Goal: Transaction & Acquisition: Purchase product/service

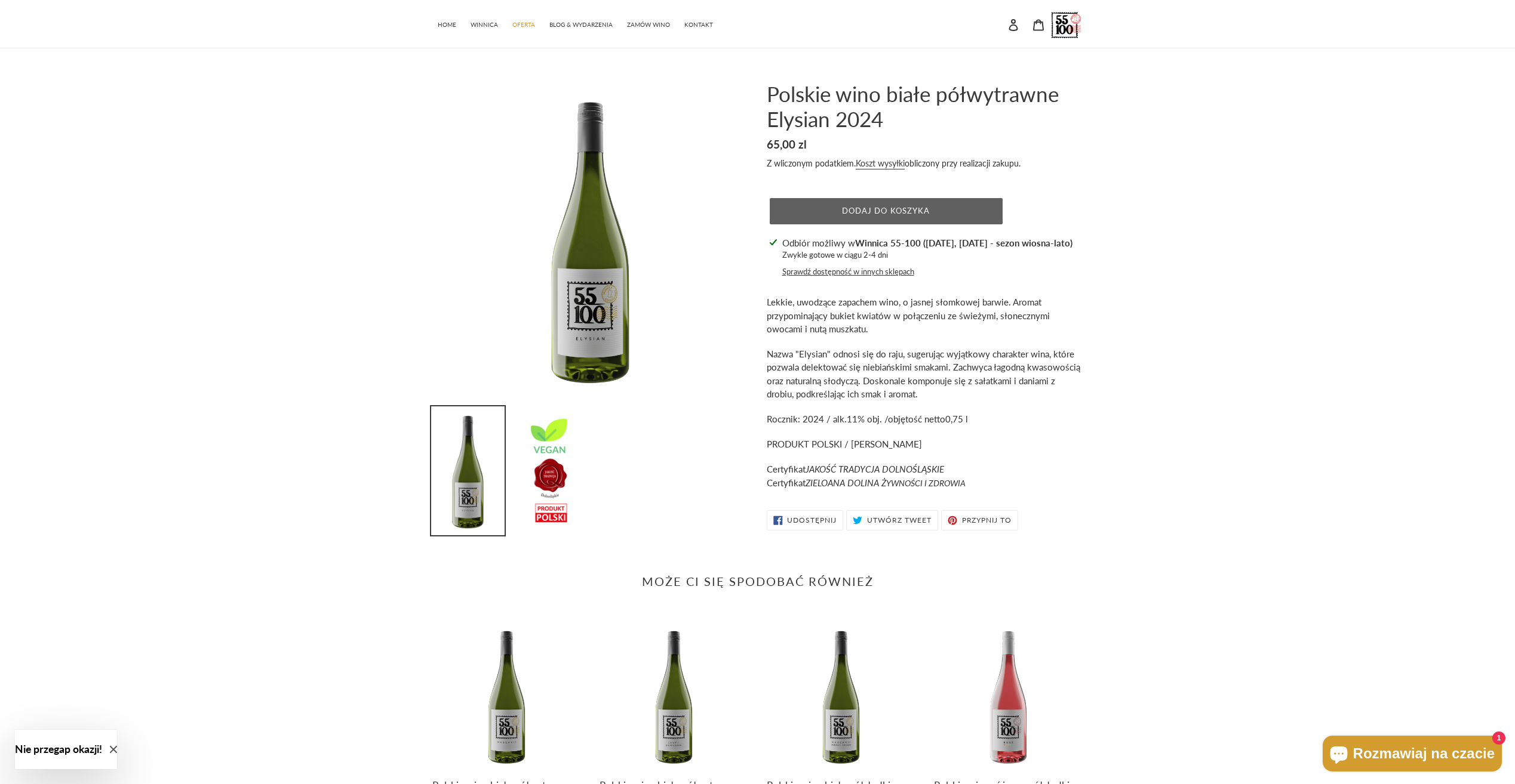
click at [960, 210] on button "Dodaj do koszyka" at bounding box center [885, 211] width 233 height 27
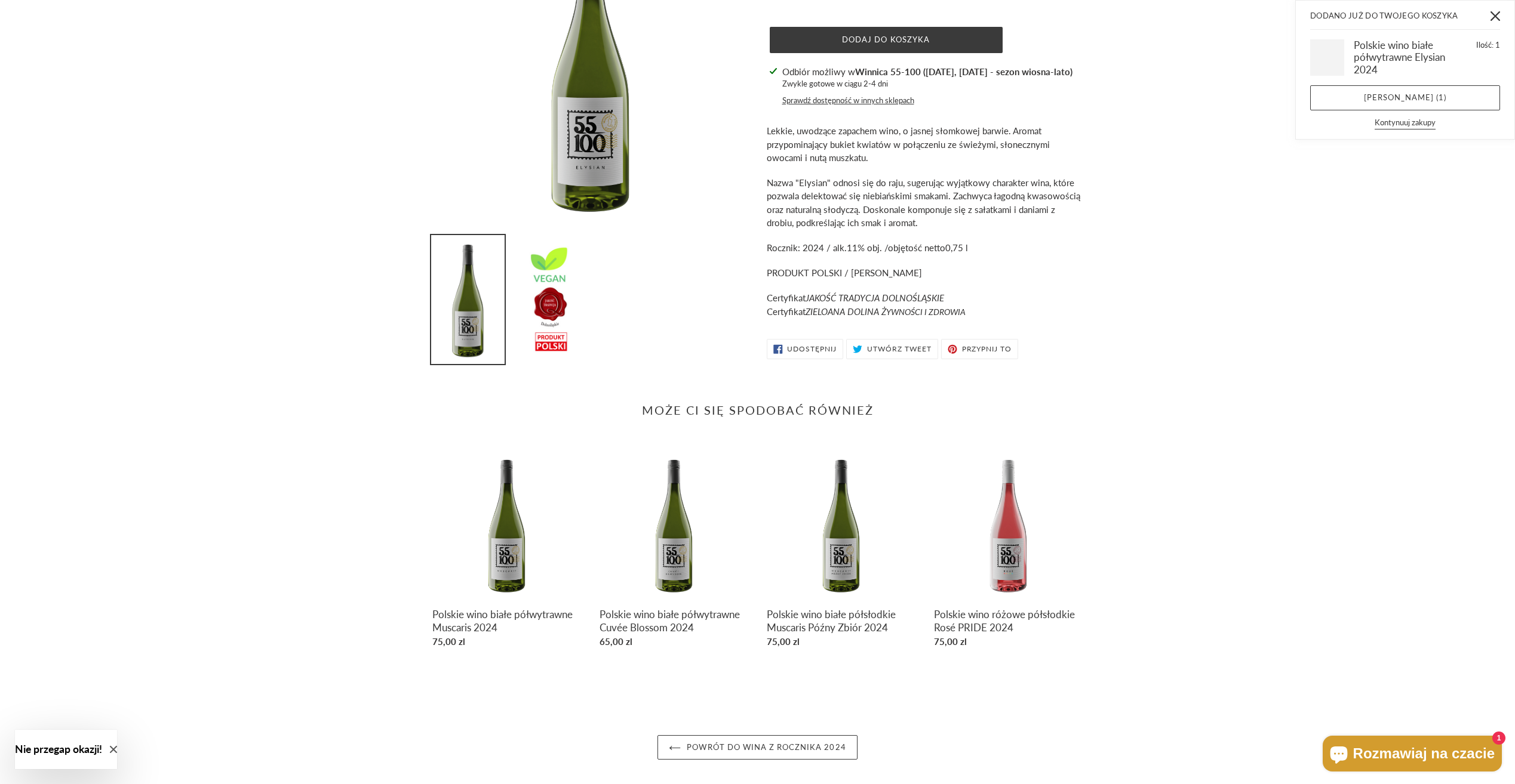
scroll to position [176, 0]
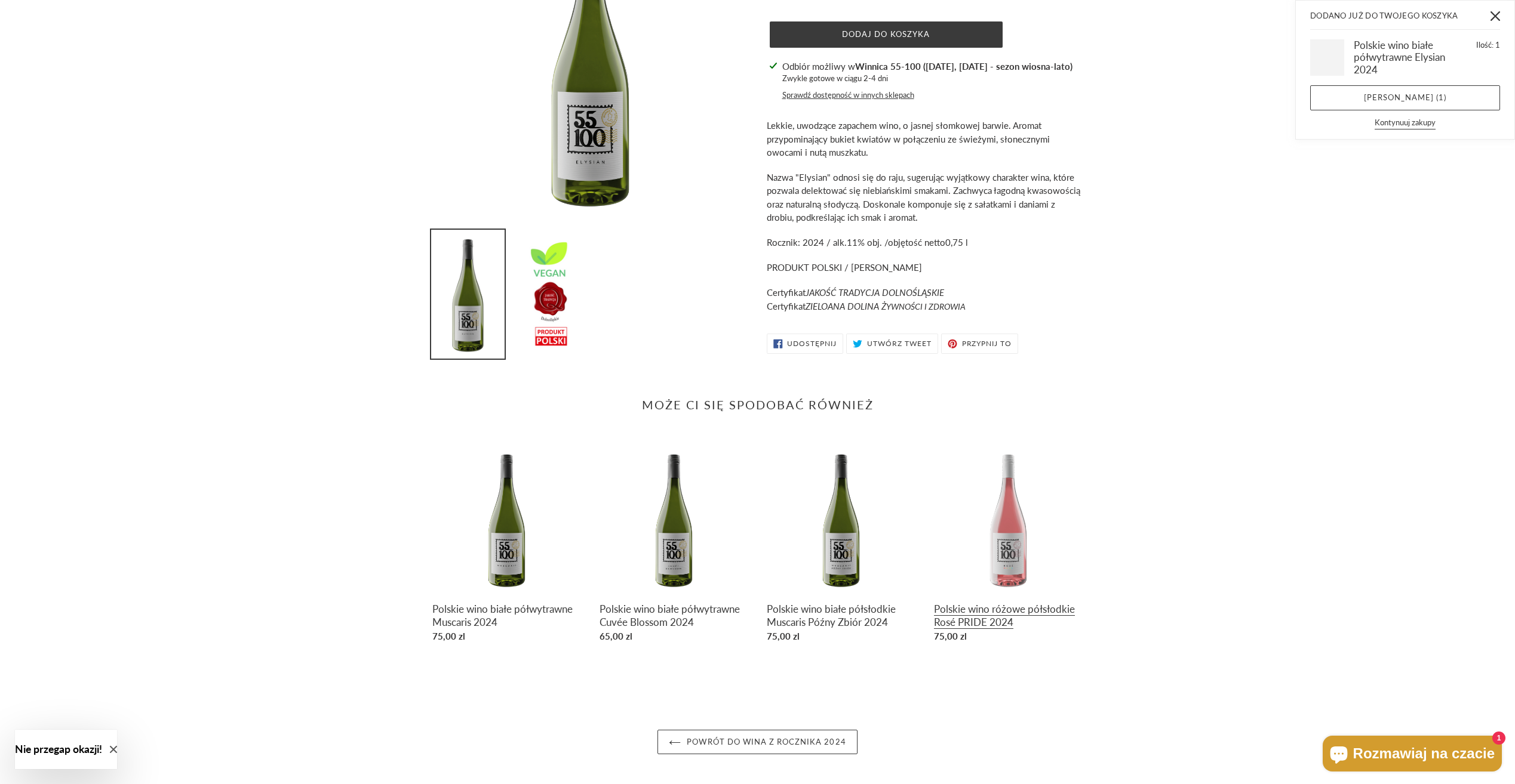
click at [1006, 555] on link "Polskie wino różowe półsłodkie Rosé PRIDE 2024" at bounding box center [1008, 546] width 150 height 204
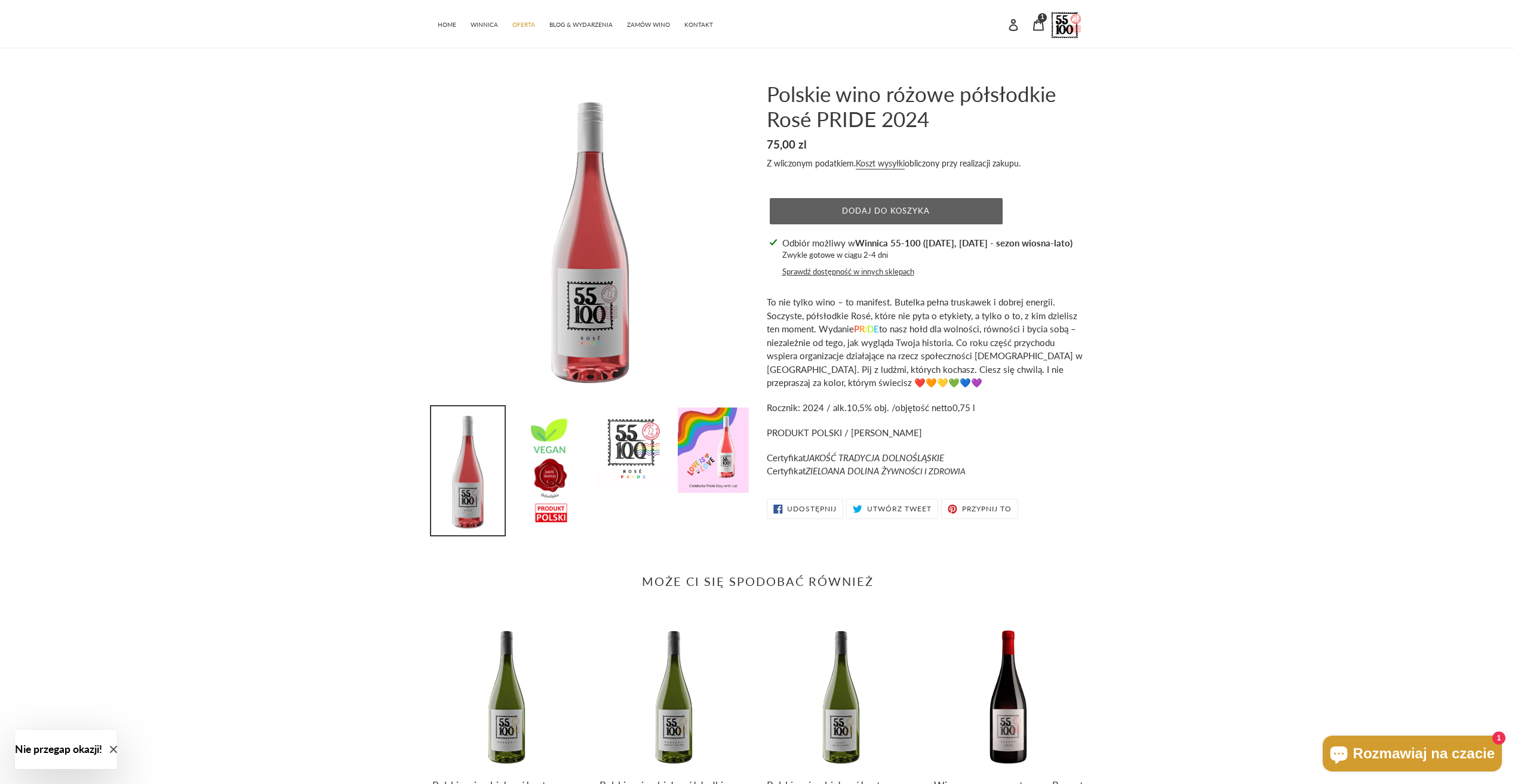
click at [937, 214] on button "Dodaj do koszyka" at bounding box center [885, 211] width 233 height 27
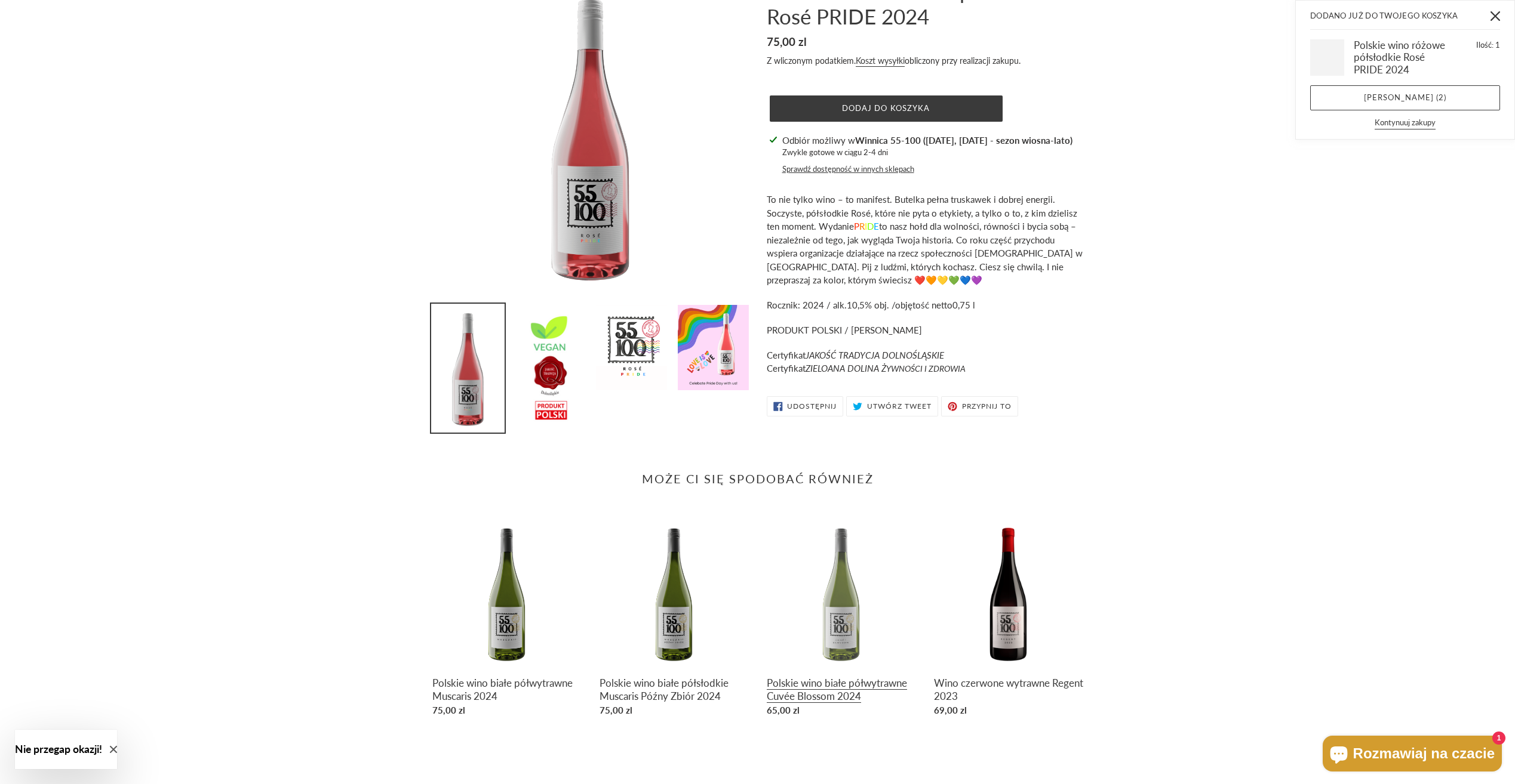
click at [840, 636] on link "Polskie wino białe półwytrawne Cuvée Blossom 2024" at bounding box center [841, 621] width 150 height 204
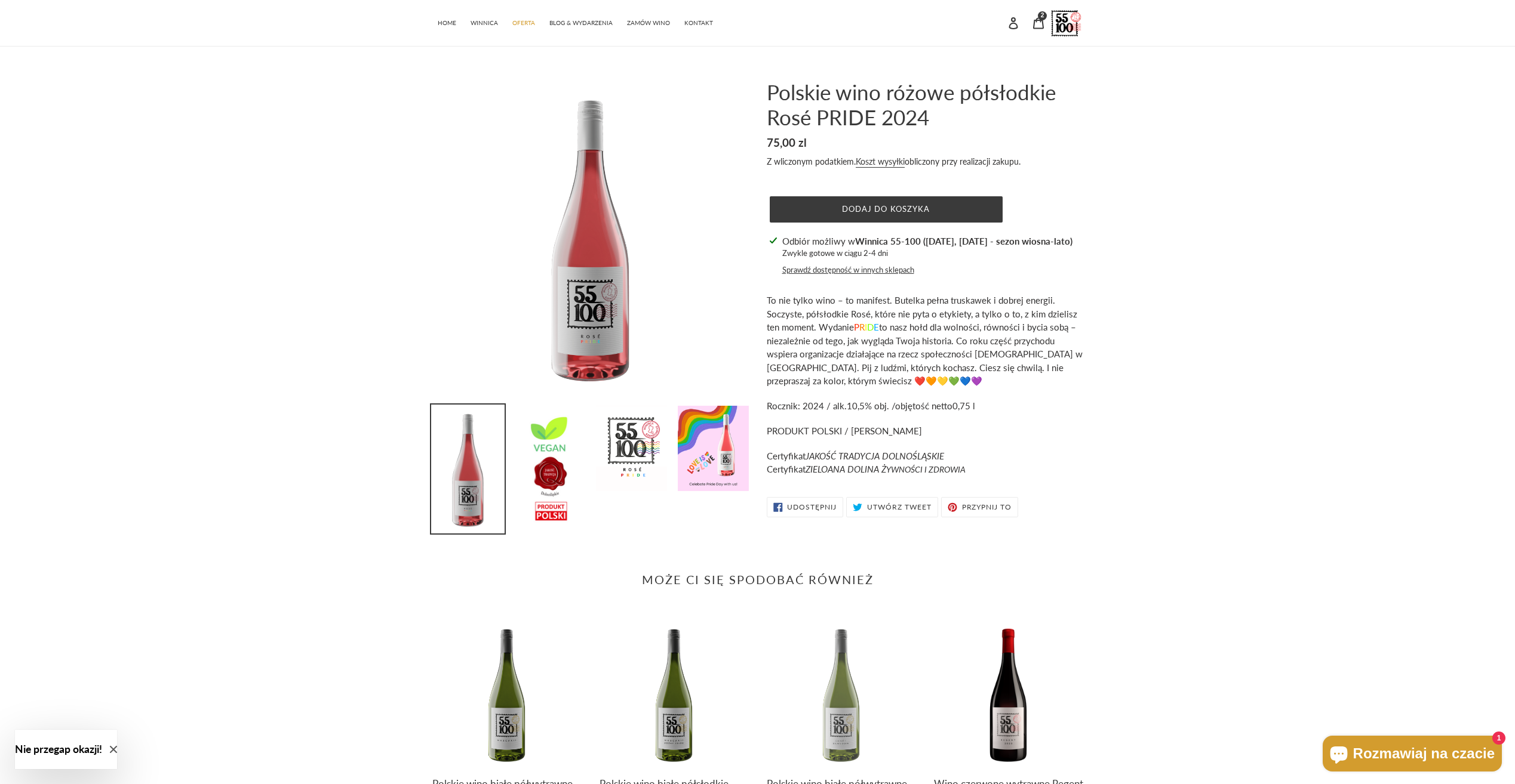
scroll to position [0, 0]
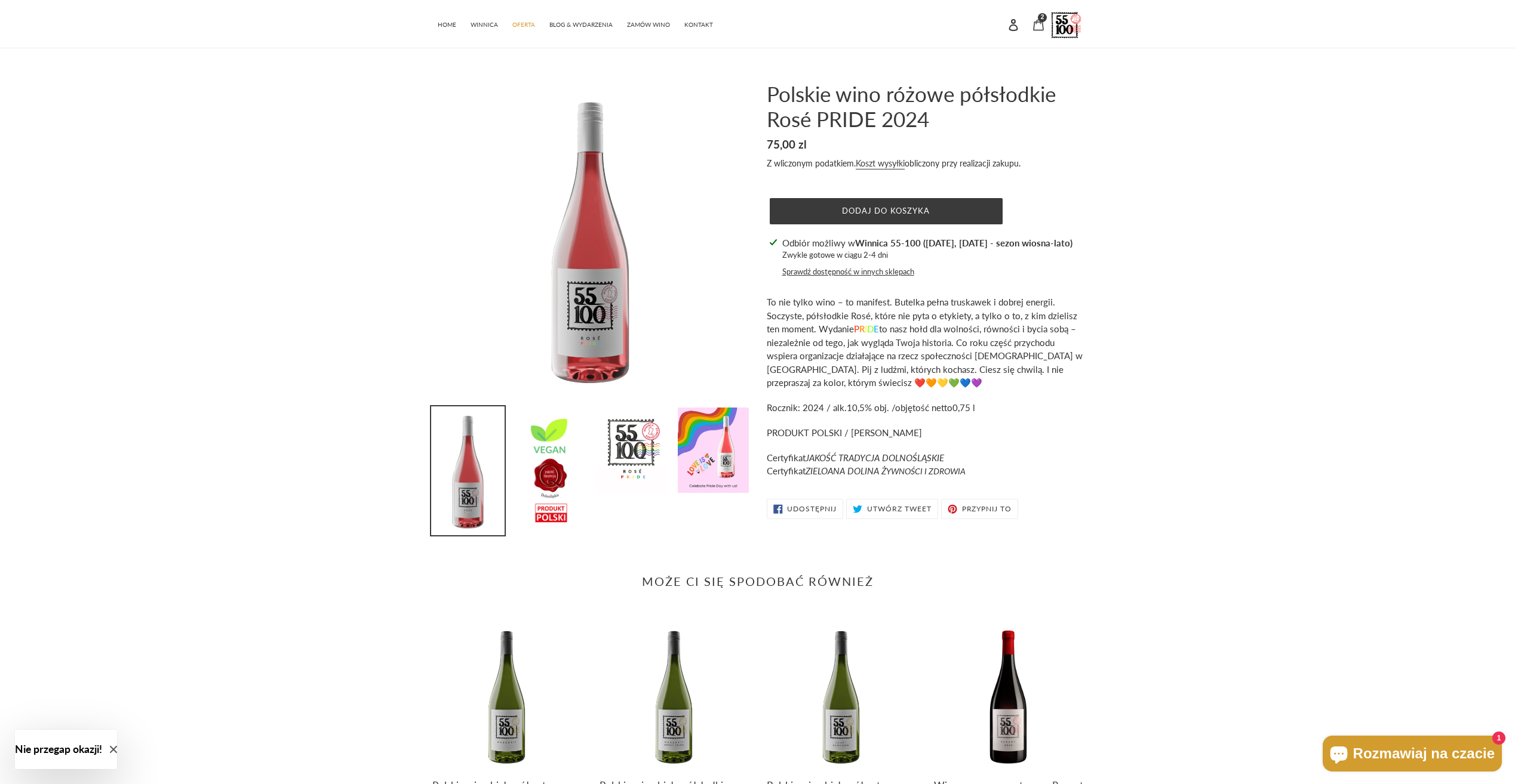
click at [1040, 26] on icon at bounding box center [1039, 25] width 12 height 12
click at [527, 24] on span "OFERTA" at bounding box center [523, 25] width 23 height 8
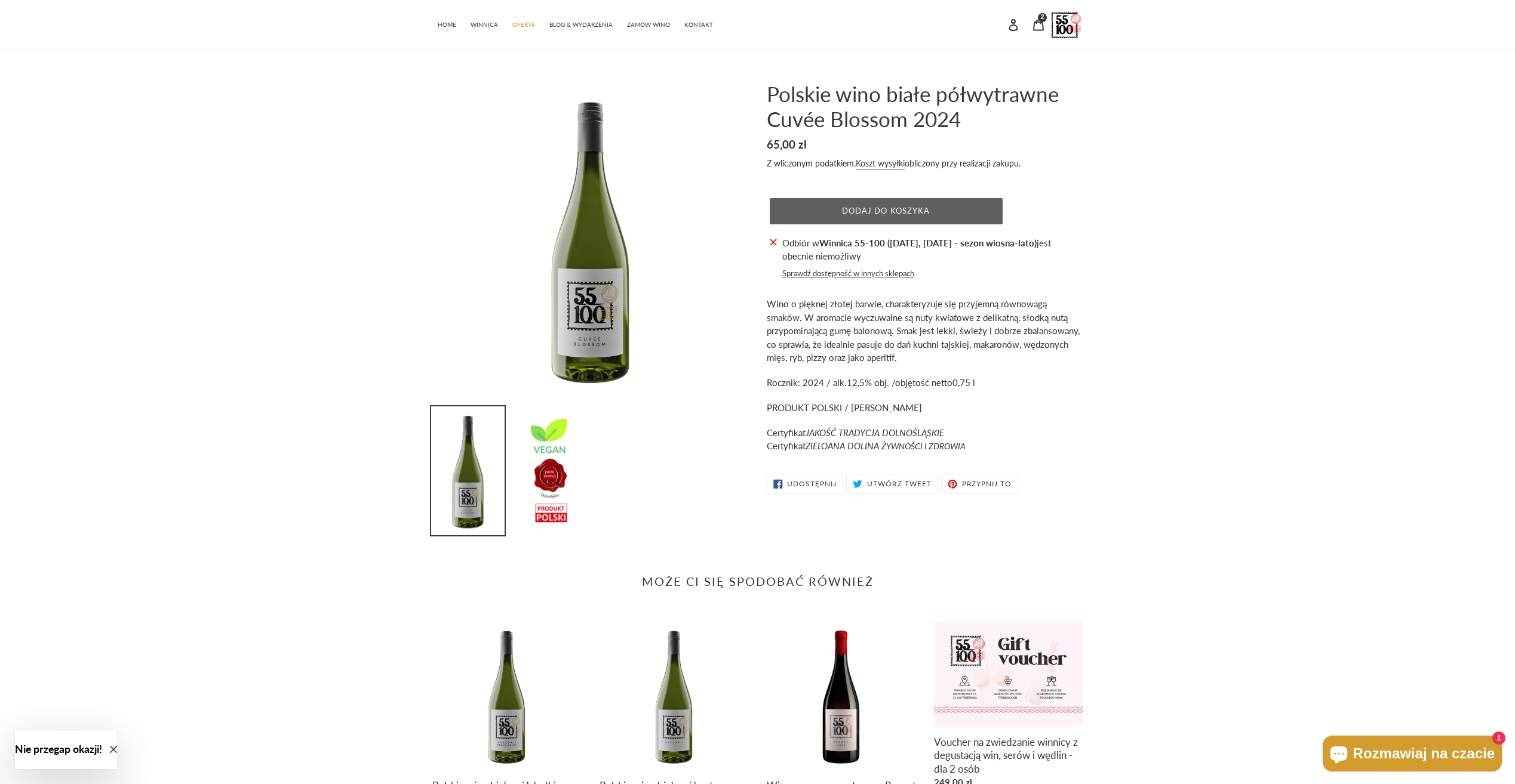
click at [860, 214] on span "Dodaj do koszyka" at bounding box center [885, 211] width 88 height 10
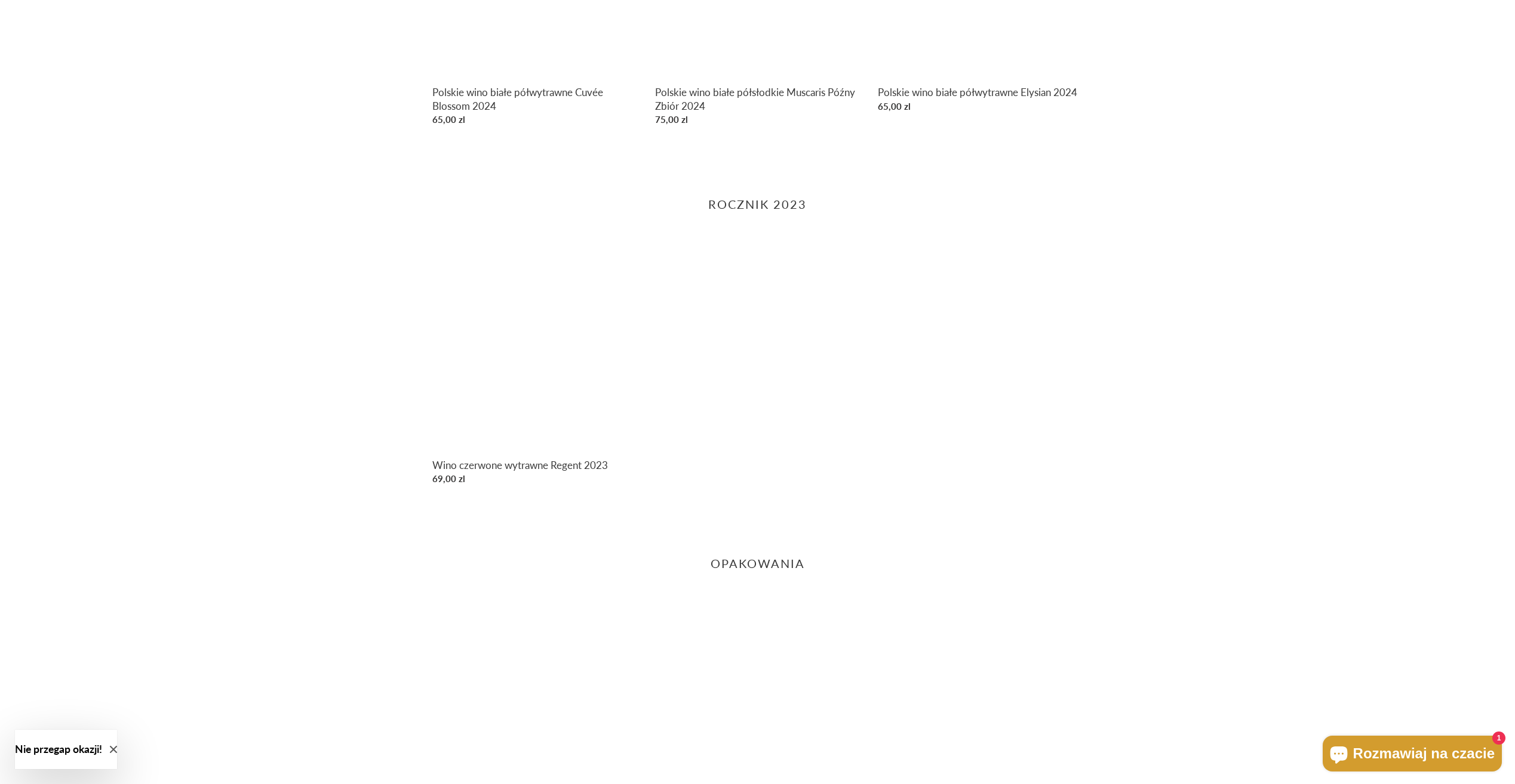
scroll to position [735, 0]
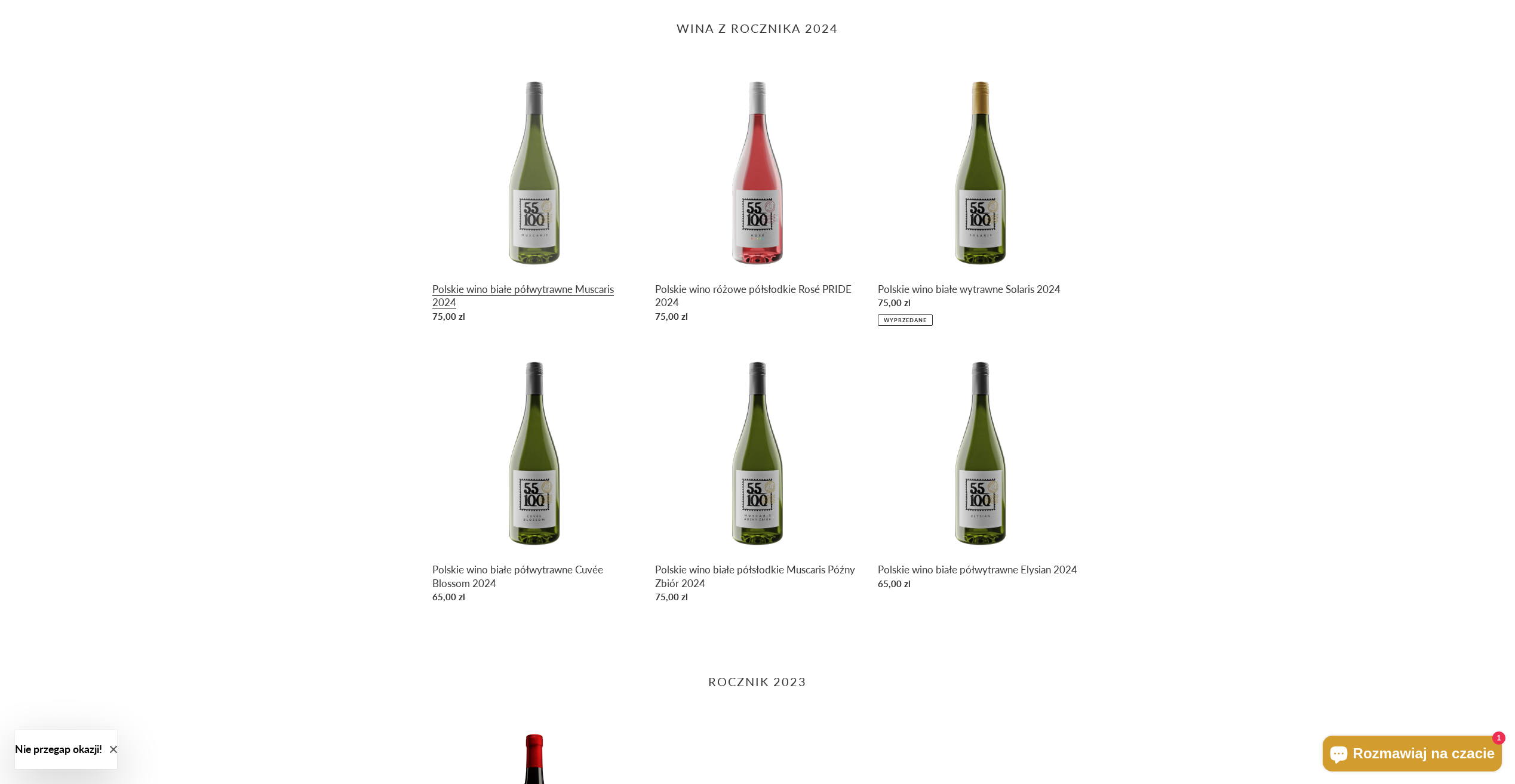
click at [564, 267] on link "Polskie wino białe półwytrawne Muscaris 2024" at bounding box center [535, 198] width 205 height 259
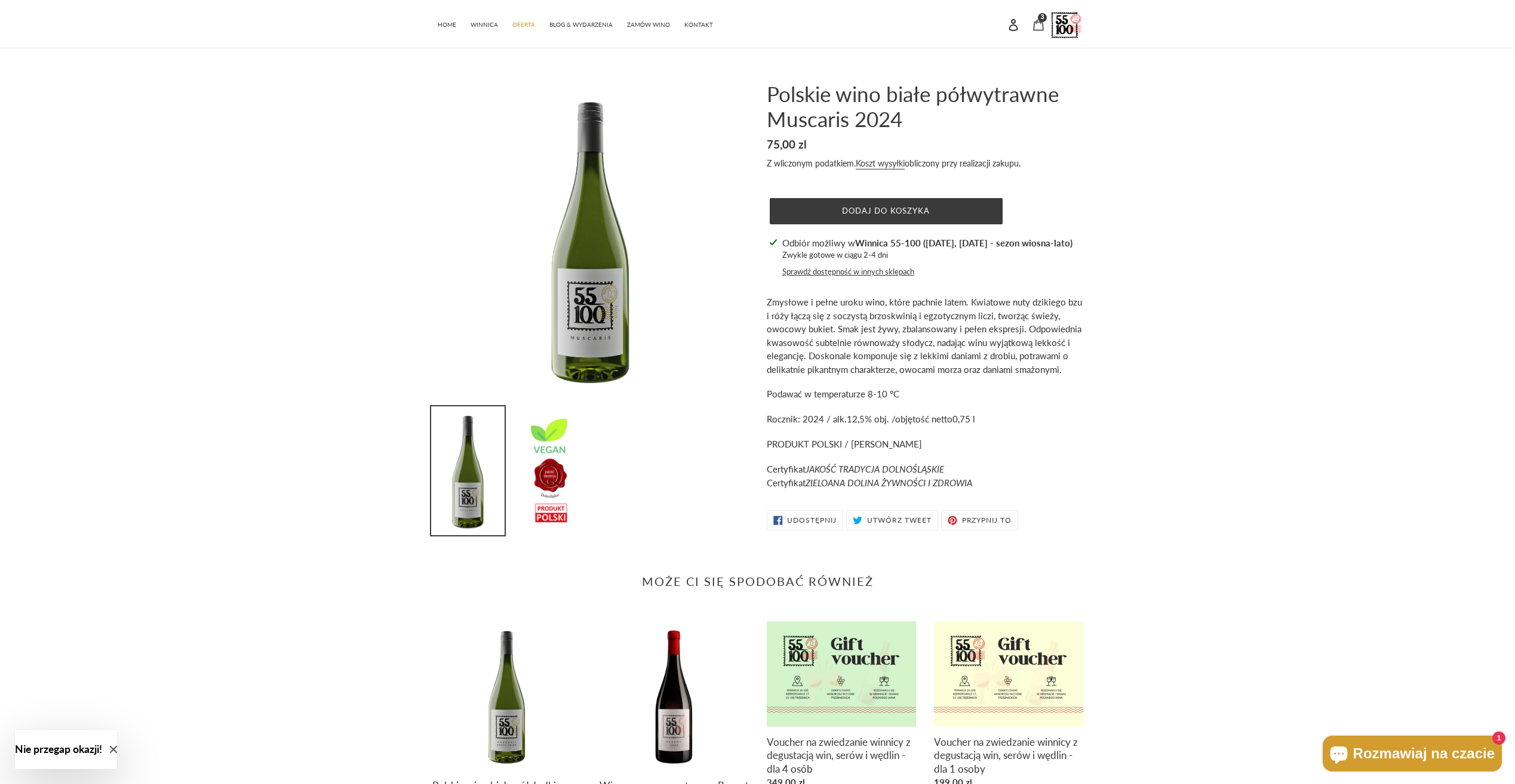
click at [1034, 22] on icon at bounding box center [1038, 24] width 11 height 11
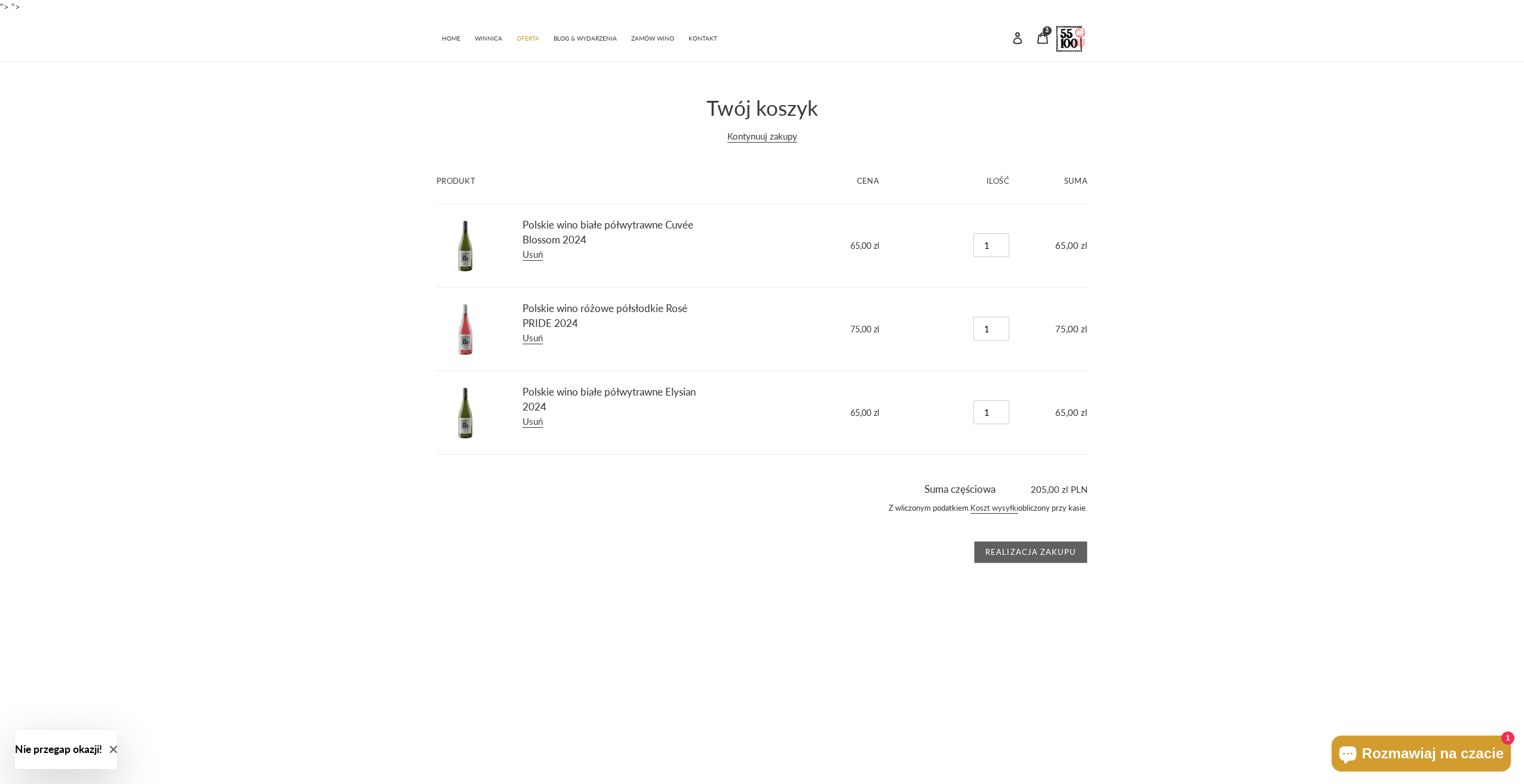
click at [1049, 549] on input "Realizacja zakupu" at bounding box center [1031, 552] width 114 height 23
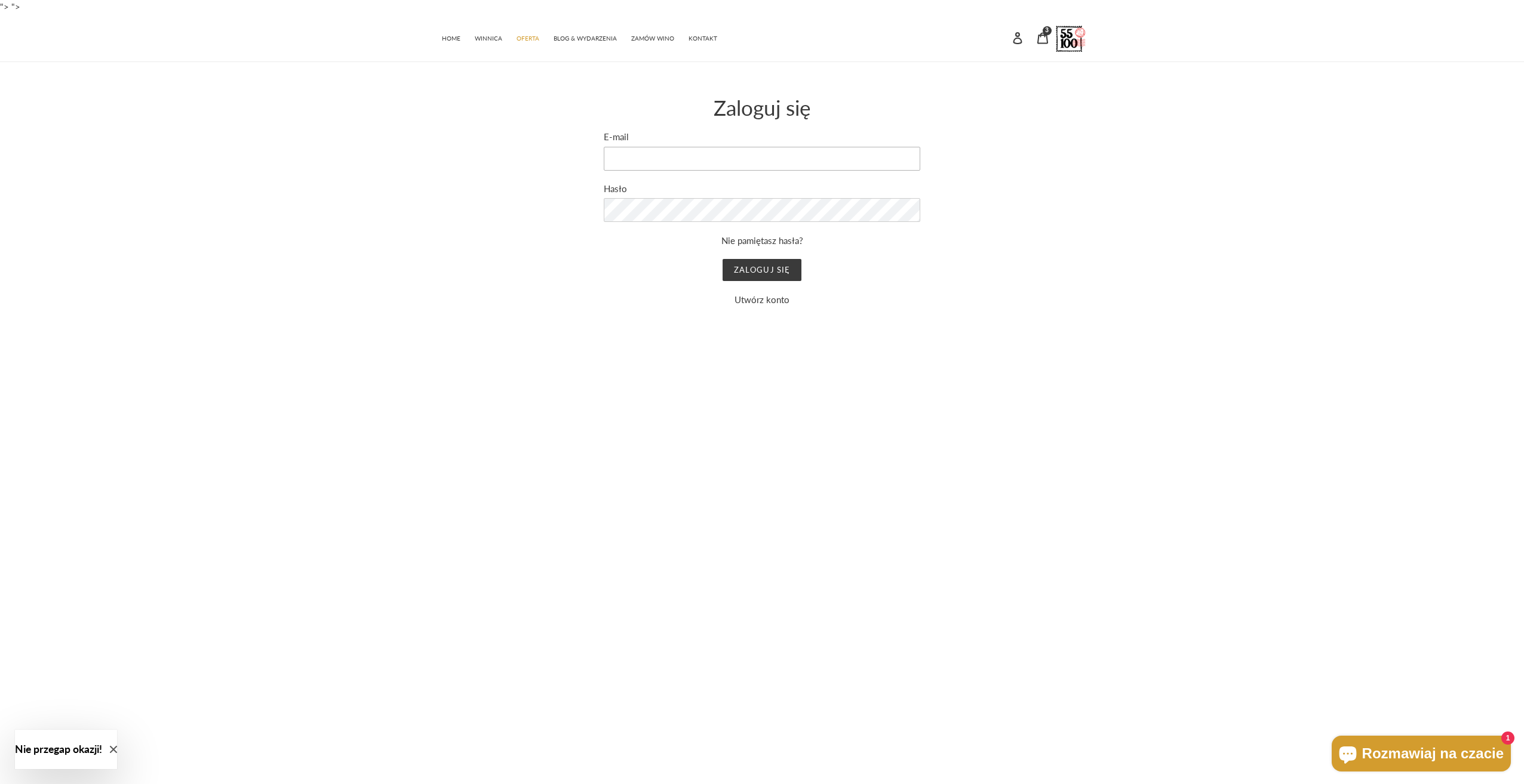
click at [677, 165] on input "E-mail" at bounding box center [762, 158] width 317 height 24
click at [765, 302] on link "Utwórz konto" at bounding box center [762, 299] width 54 height 11
click at [652, 152] on input "Imię" at bounding box center [762, 158] width 317 height 24
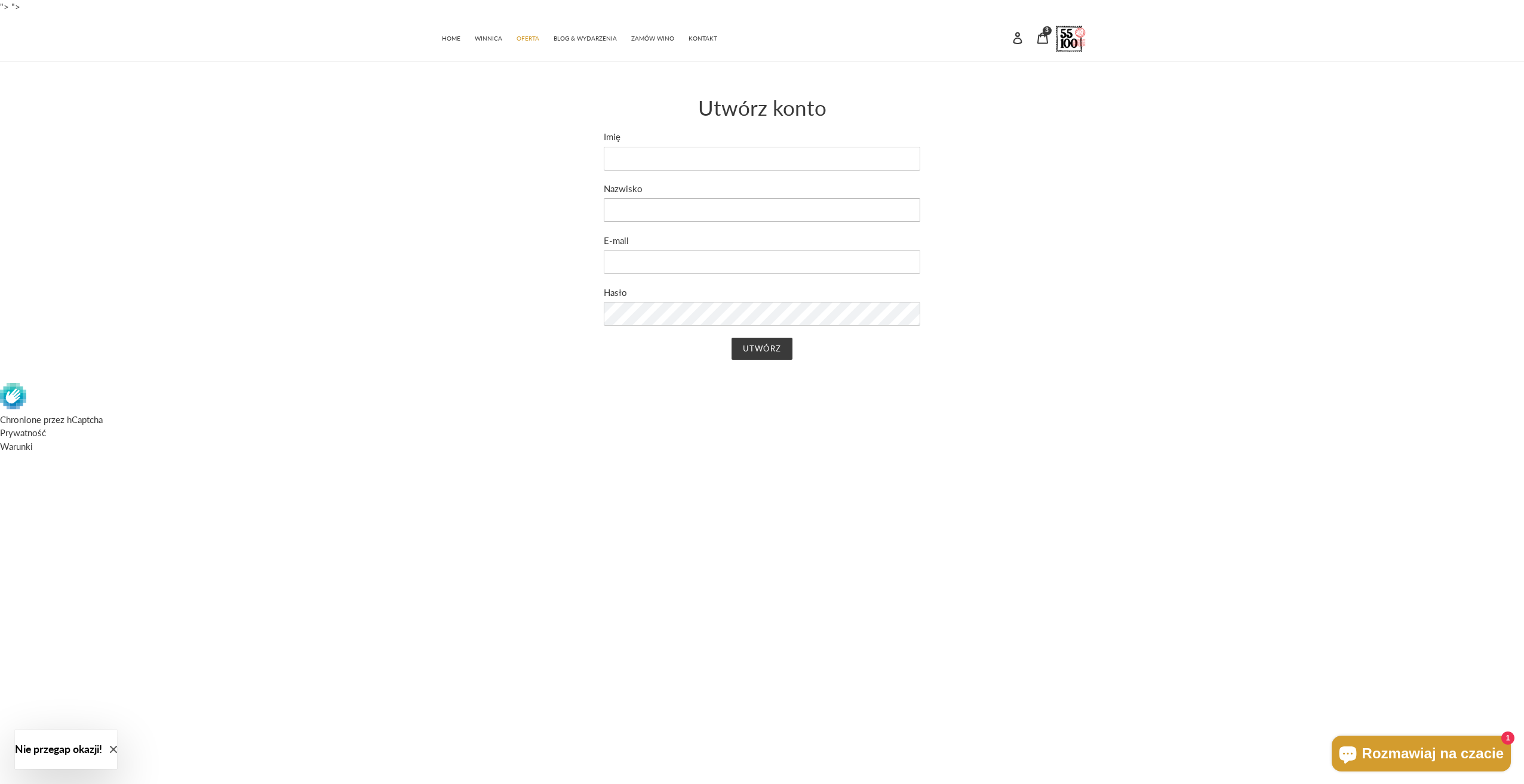
click at [657, 213] on input "Nazwisko" at bounding box center [762, 210] width 317 height 24
type input "WOLSZTYNIAK"
type input "PAULINA"
type input "PAULINAFERENC@WP.PL"
click at [779, 352] on input "Utwórz" at bounding box center [762, 348] width 60 height 23
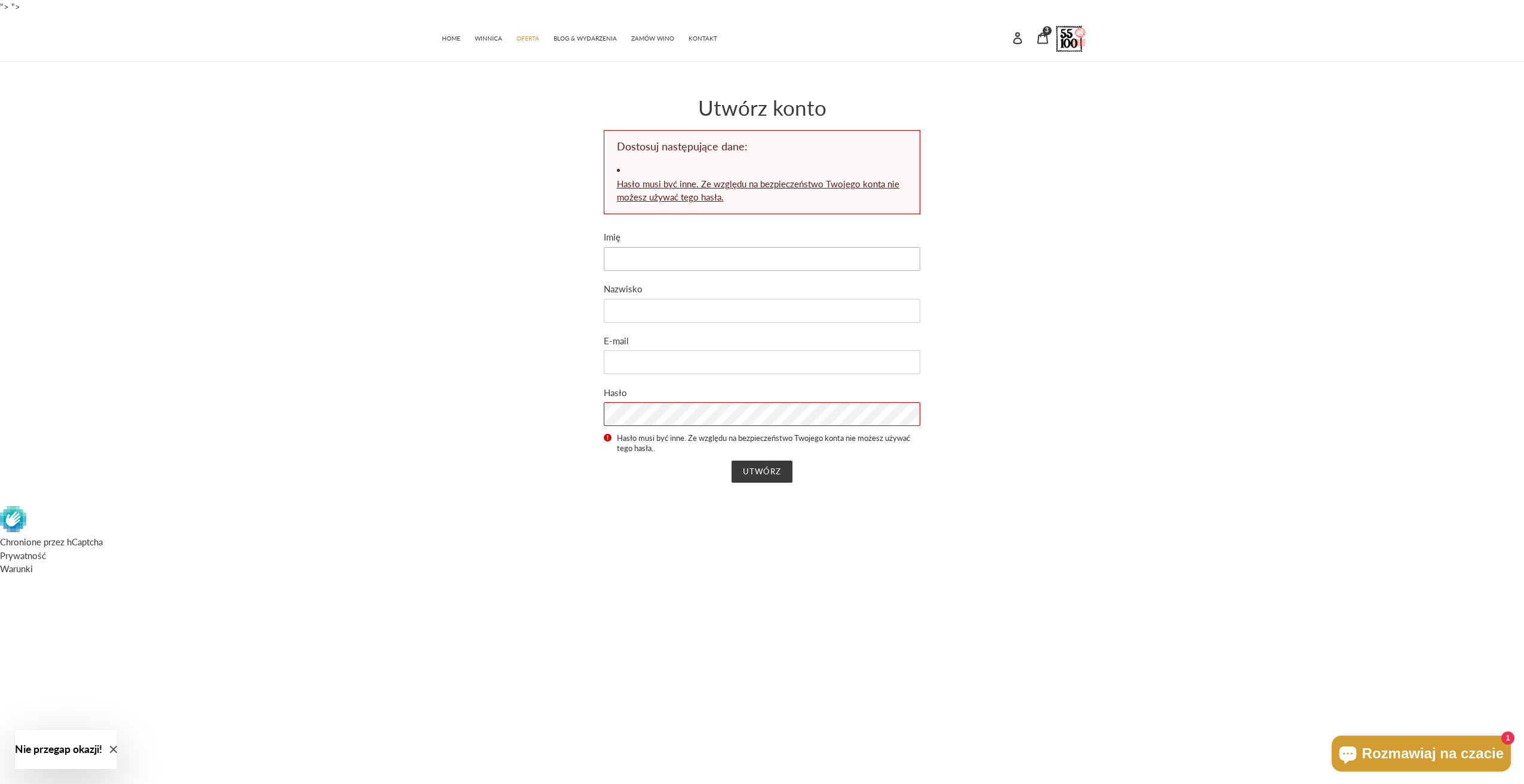
click at [635, 247] on input "Imię" at bounding box center [762, 259] width 317 height 24
click at [645, 310] on input "Nazwisko" at bounding box center [762, 311] width 317 height 24
type input "WOLSZTYNIAK"
type input "PAULINA"
type input "PAULINAFERENC@WP.PL"
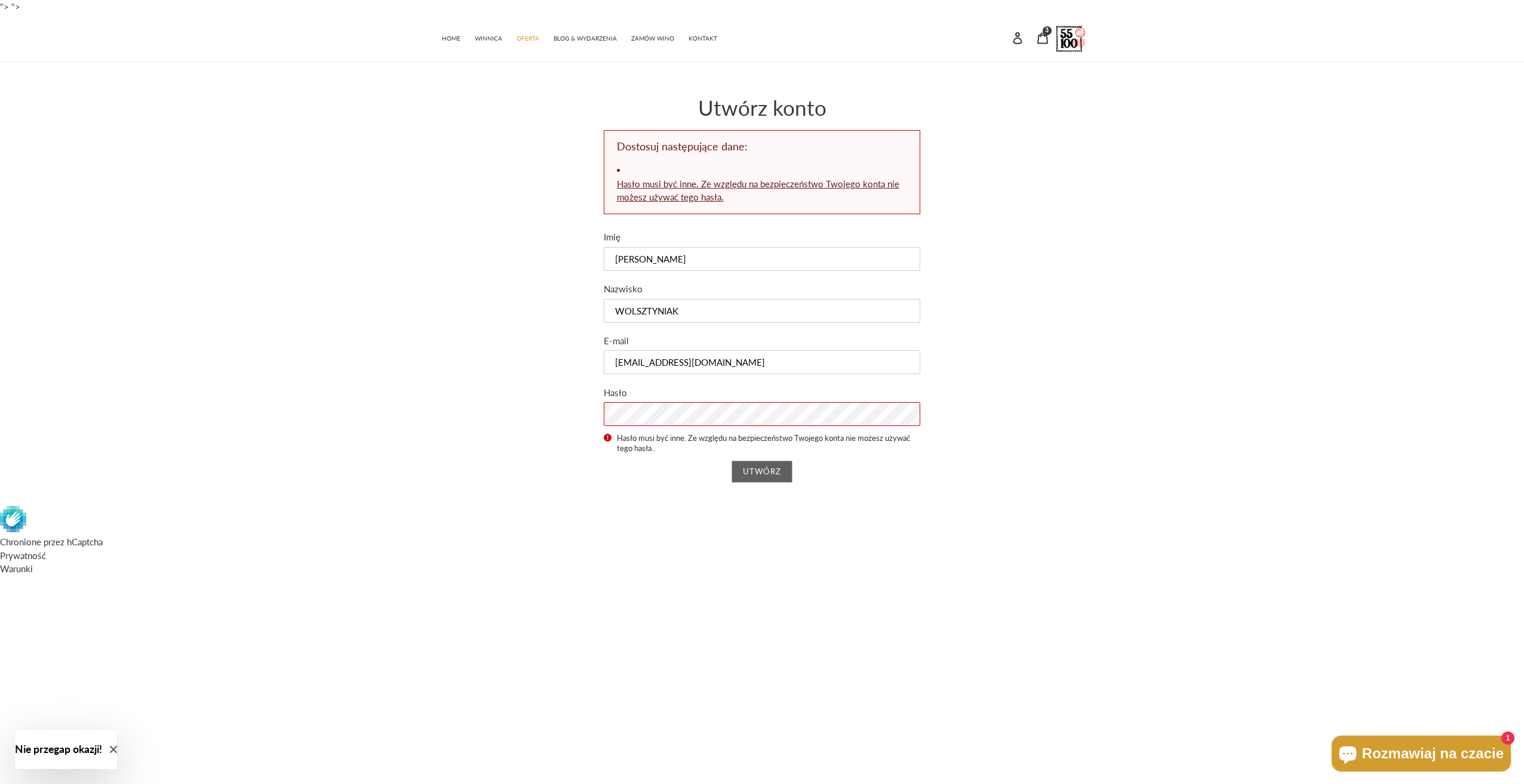
click at [762, 474] on input "Utwórz" at bounding box center [762, 472] width 60 height 23
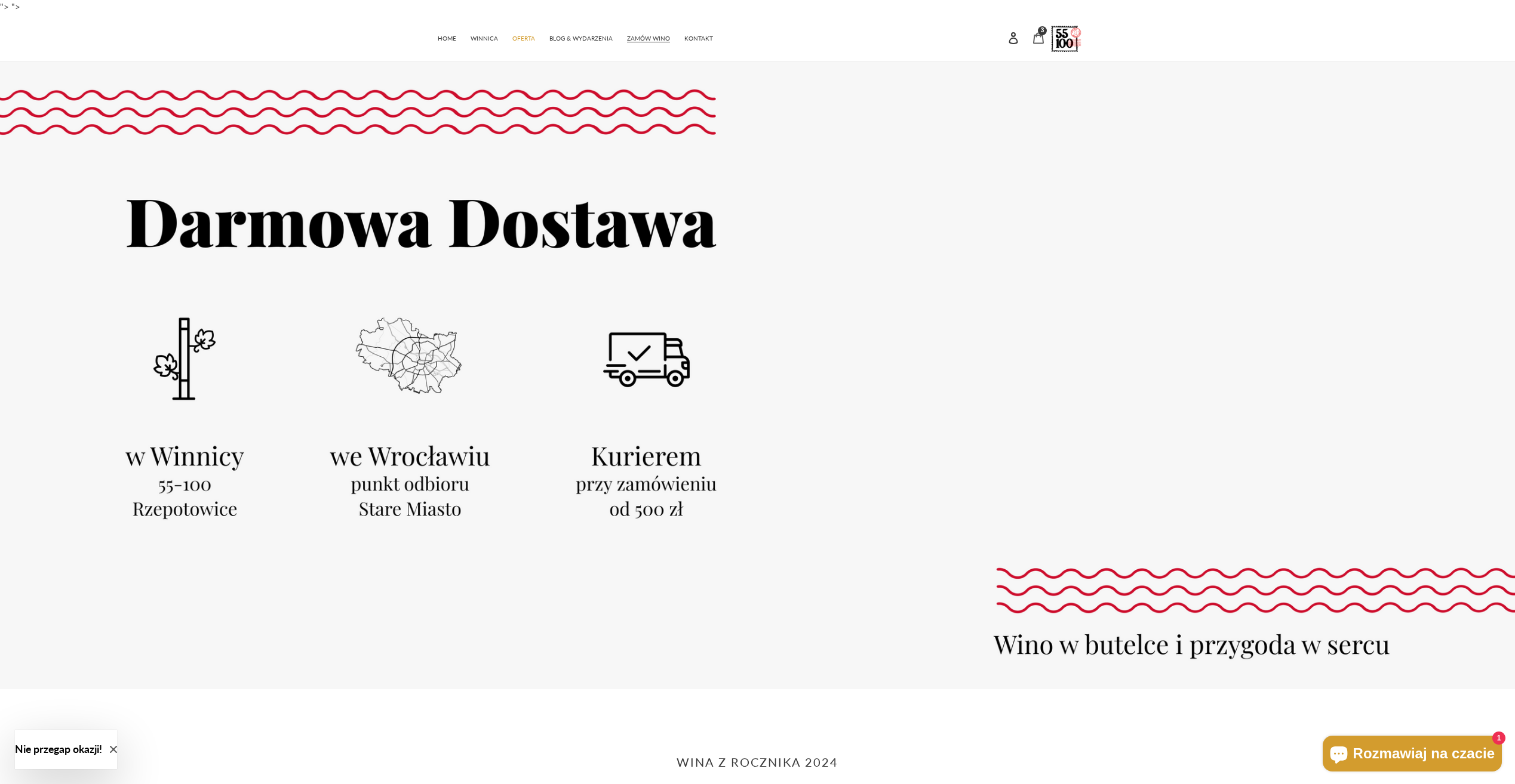
click at [1037, 39] on icon at bounding box center [1039, 39] width 12 height 12
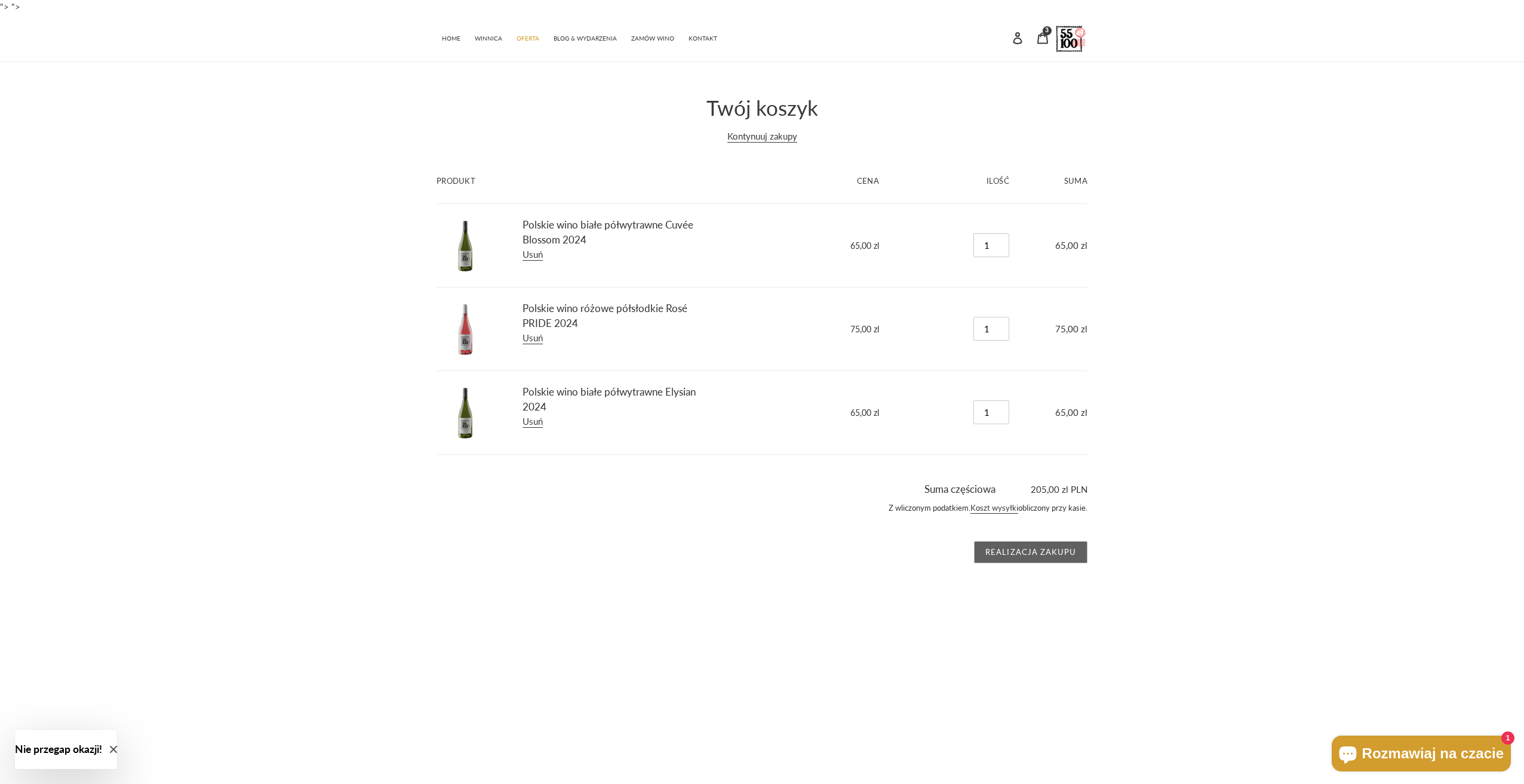
click at [1020, 555] on input "Realizacja zakupu" at bounding box center [1031, 552] width 114 height 23
